Goal: Task Accomplishment & Management: Use online tool/utility

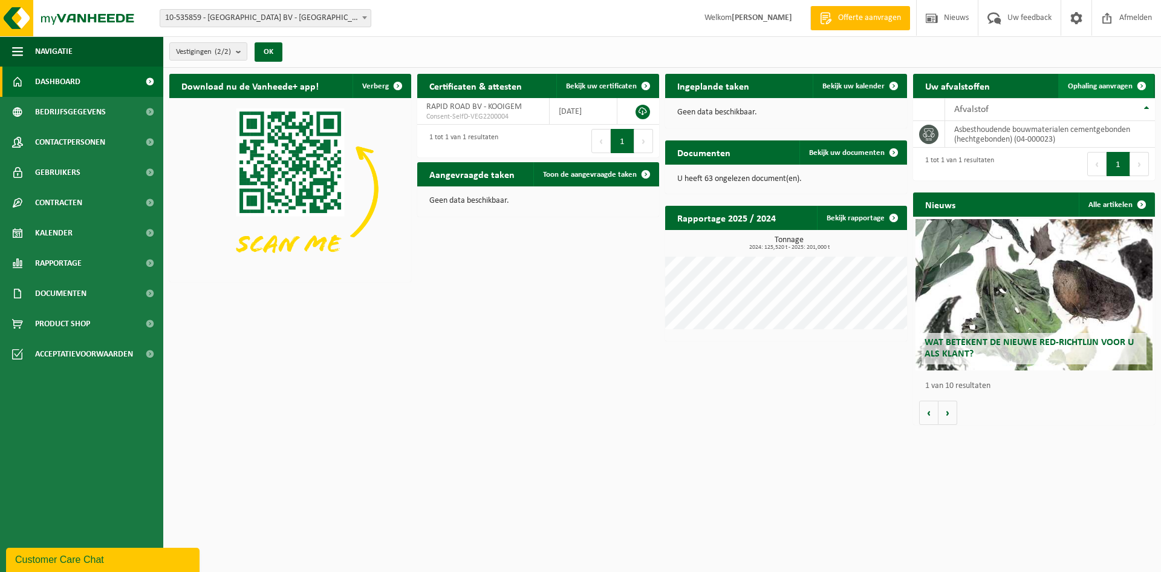
click at [1131, 83] on span at bounding box center [1142, 86] width 24 height 24
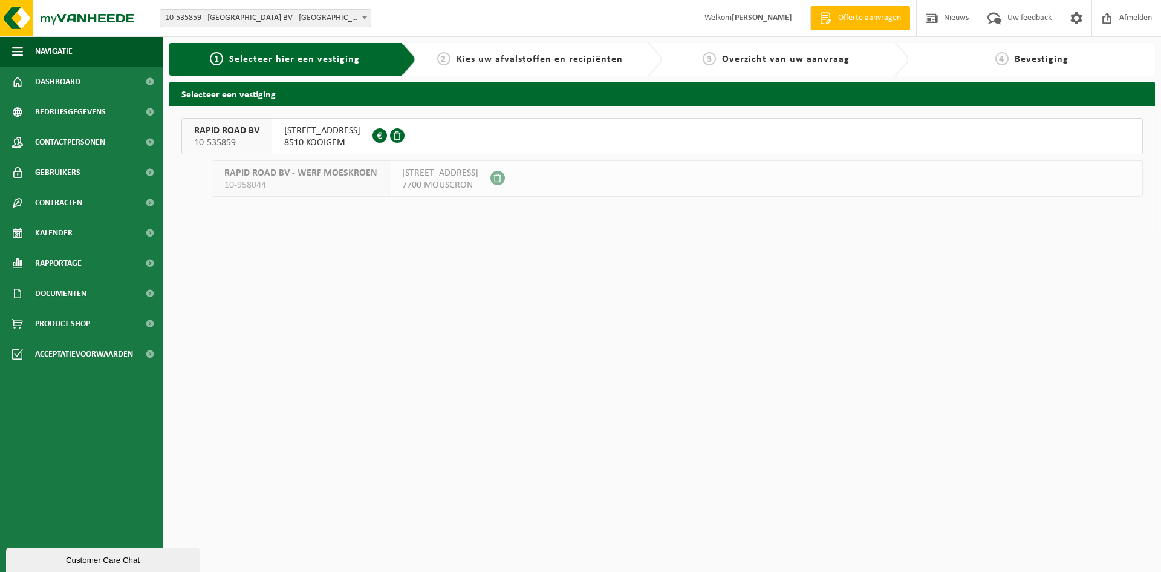
click at [333, 142] on span "8510 KOOIGEM" at bounding box center [322, 143] width 76 height 12
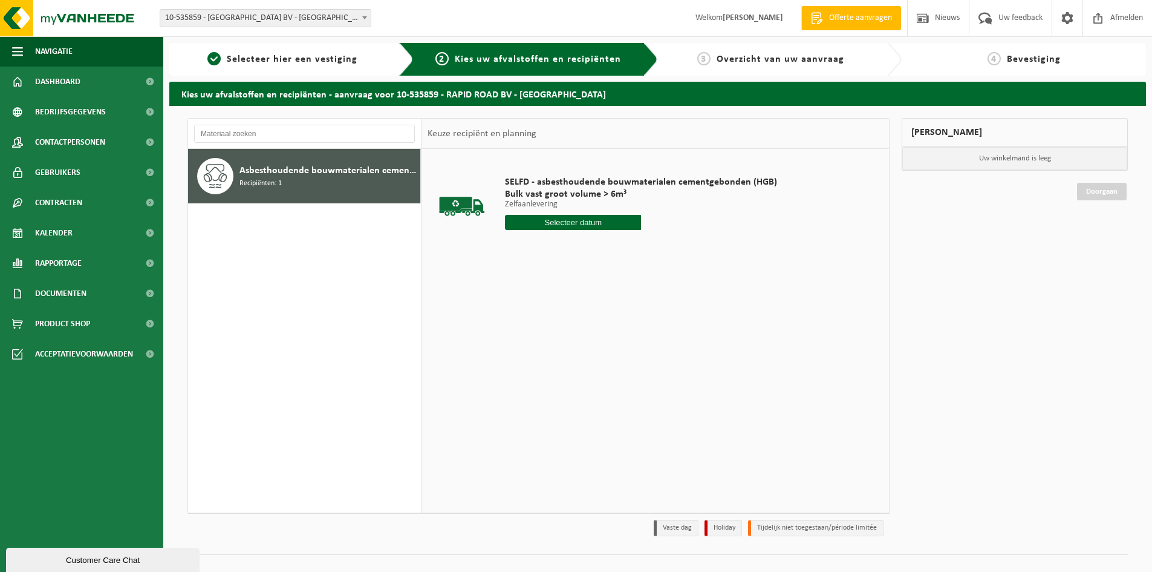
click at [584, 221] on input "text" at bounding box center [573, 222] width 136 height 15
click at [513, 335] on div "15" at bounding box center [516, 329] width 21 height 19
type input "Van 2025-09-15"
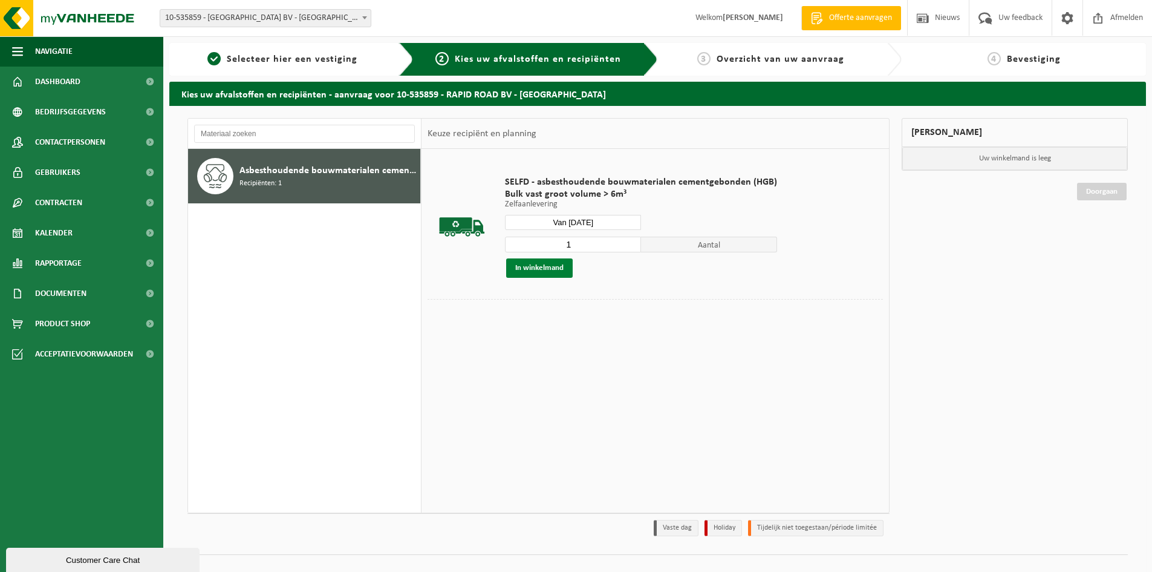
click at [558, 270] on button "In winkelmand" at bounding box center [539, 267] width 67 height 19
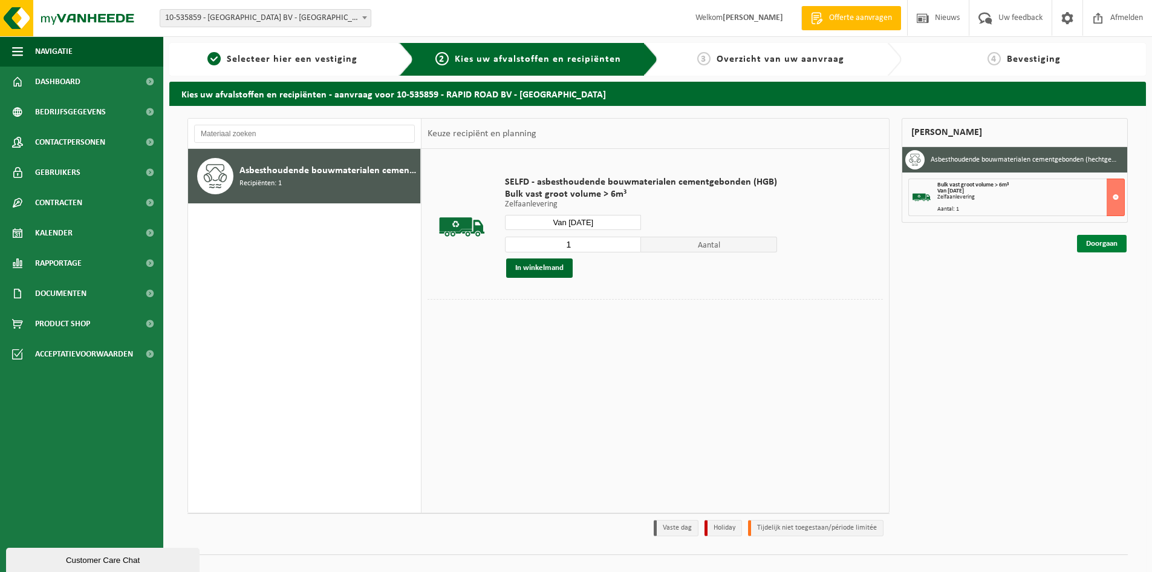
click at [1100, 241] on link "Doorgaan" at bounding box center [1102, 244] width 50 height 18
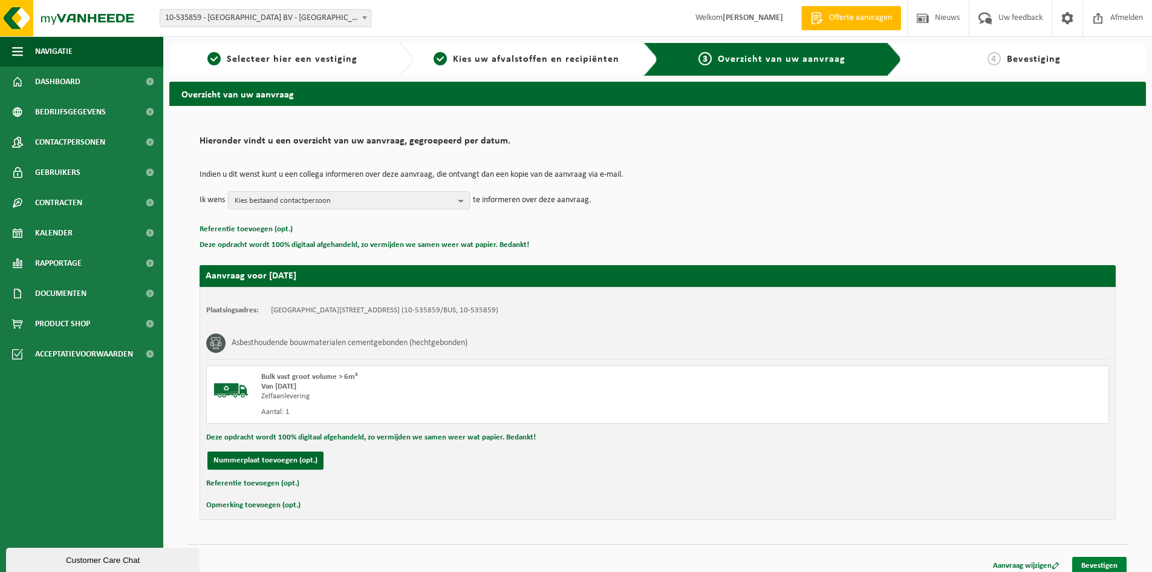
click at [1101, 566] on link "Bevestigen" at bounding box center [1100, 566] width 54 height 18
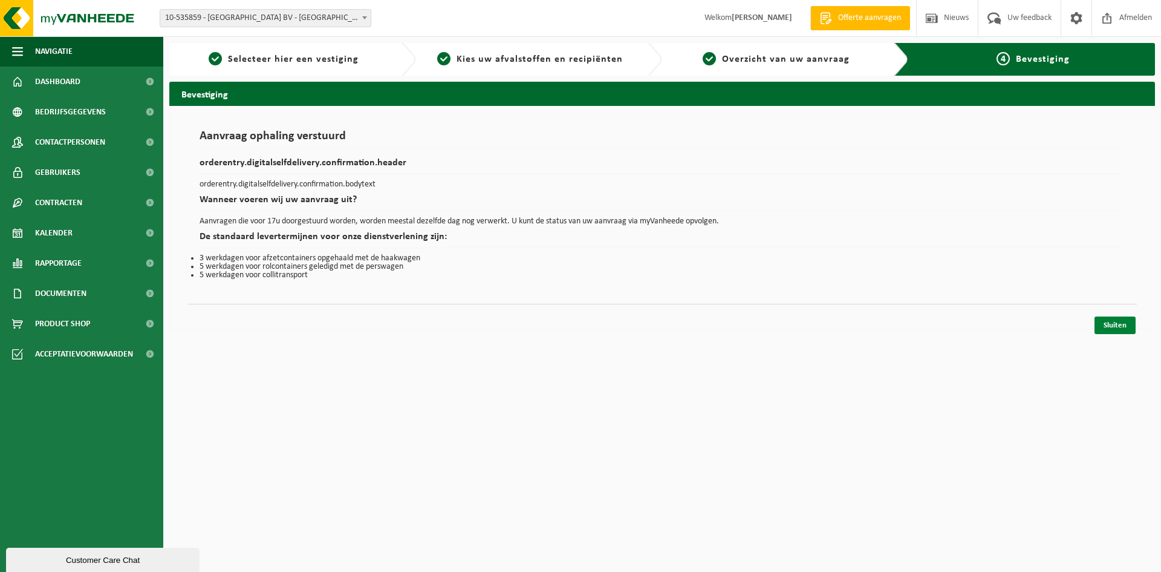
click at [1099, 319] on link "Sluiten" at bounding box center [1115, 325] width 41 height 18
